Goal: Information Seeking & Learning: Check status

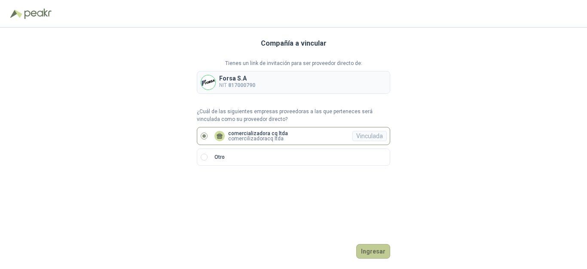
click at [364, 252] on button "Ingresar" at bounding box center [373, 251] width 34 height 15
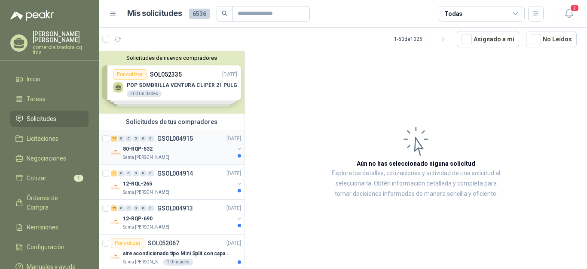
click at [153, 147] on div "80-RQP-532" at bounding box center [178, 149] width 111 height 10
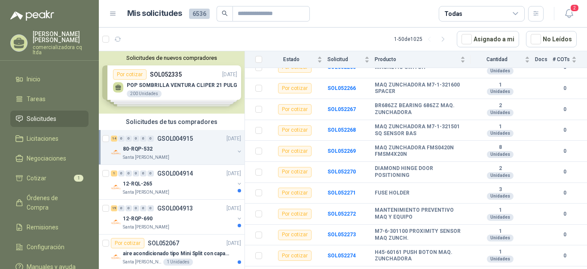
scroll to position [193, 0]
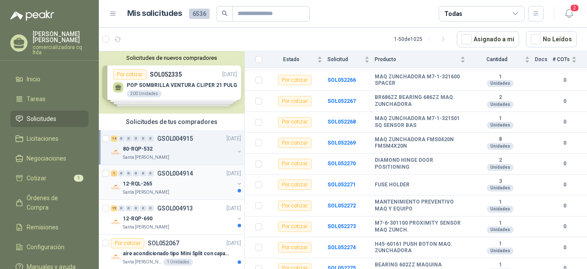
click at [151, 185] on p "12-RQL-265" at bounding box center [137, 184] width 29 height 8
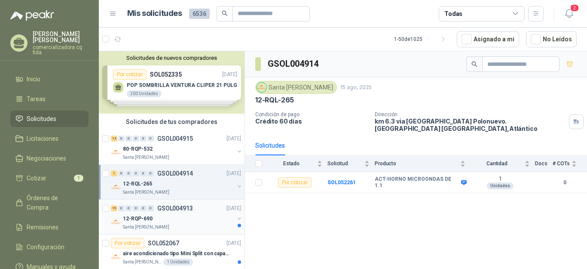
click at [125, 218] on p "12-RQP-690" at bounding box center [138, 218] width 30 height 8
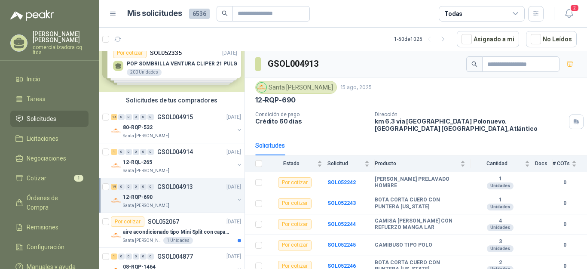
scroll to position [32, 0]
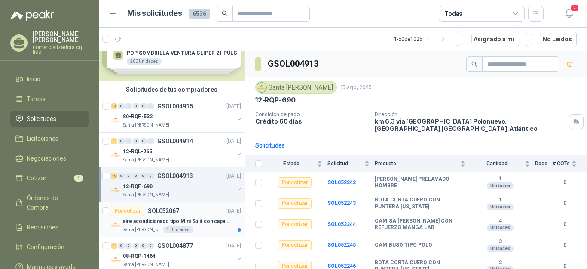
click at [158, 220] on p "aire acondicionado tipo Mini Split con capacidad de 12000 BTU a 110V o 220V" at bounding box center [176, 221] width 107 height 8
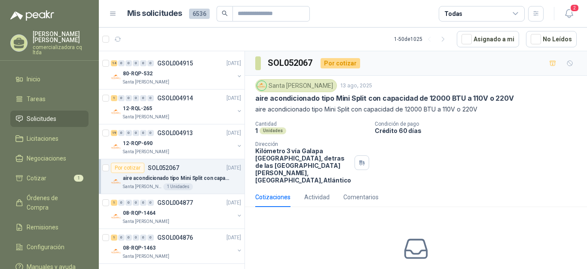
scroll to position [100, 0]
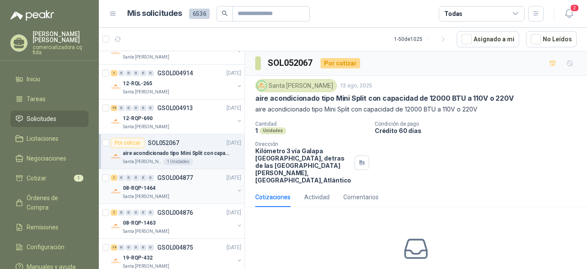
click at [149, 182] on div "1 0 0 0 0 0 GSOL004877 [DATE]" at bounding box center [177, 177] width 132 height 10
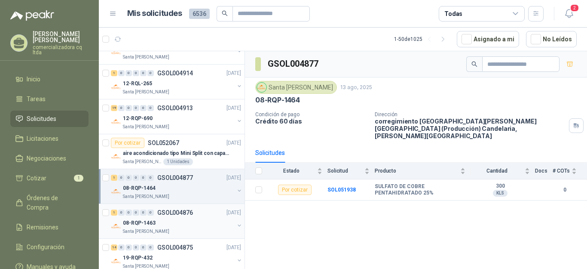
click at [148, 217] on div "08-RQP-1463" at bounding box center [178, 222] width 111 height 10
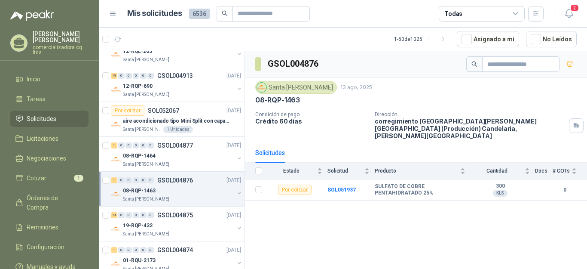
scroll to position [164, 0]
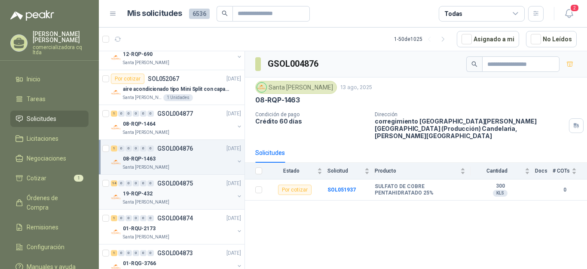
click at [158, 184] on p "GSOL004875" at bounding box center [175, 183] width 36 height 6
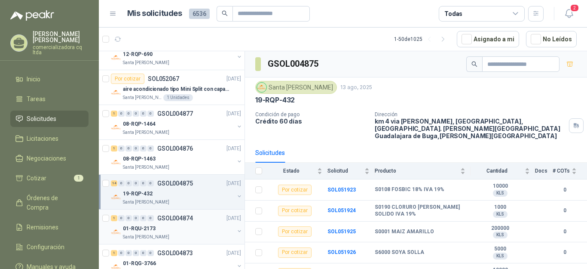
click at [162, 228] on div "01-RQU-2173" at bounding box center [178, 228] width 111 height 10
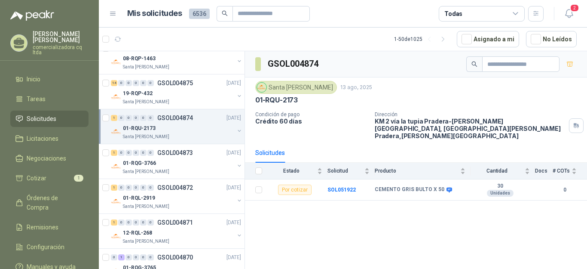
scroll to position [275, 0]
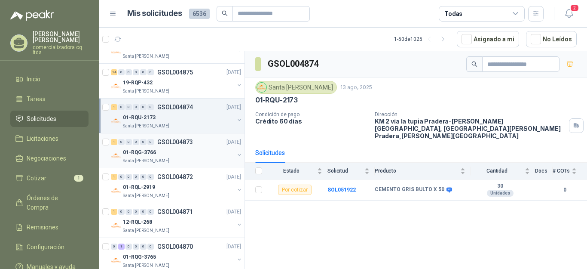
click at [156, 141] on div "1 0 0 0 0 0 GSOL004873" at bounding box center [152, 142] width 82 height 6
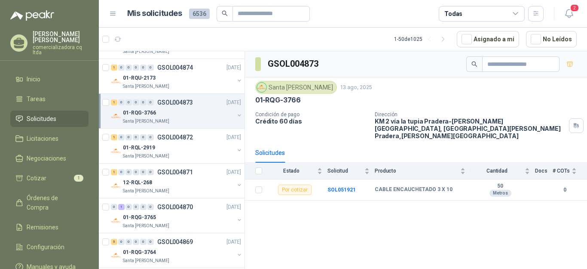
scroll to position [329, 0]
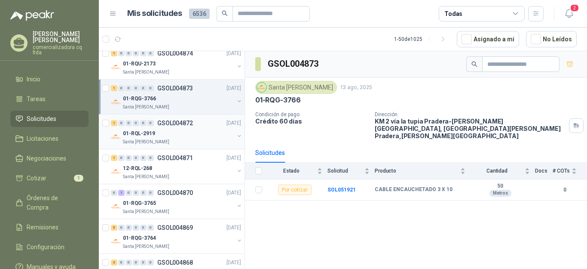
click at [169, 127] on div "1 0 0 0 0 0 GSOL004872 [DATE]" at bounding box center [177, 123] width 132 height 10
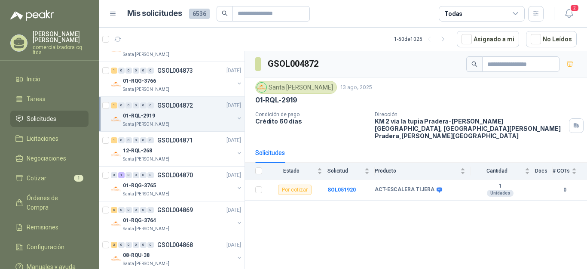
scroll to position [364, 0]
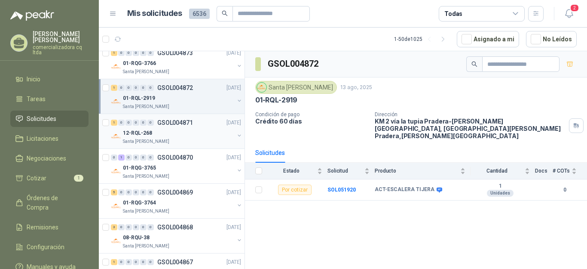
click at [168, 119] on p "GSOL004871" at bounding box center [175, 122] width 36 height 6
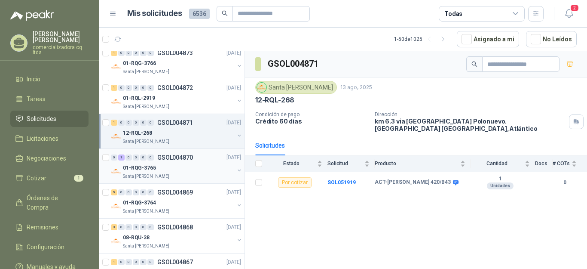
click at [164, 157] on p "GSOL004870" at bounding box center [175, 157] width 36 height 6
